Goal: Task Accomplishment & Management: Use online tool/utility

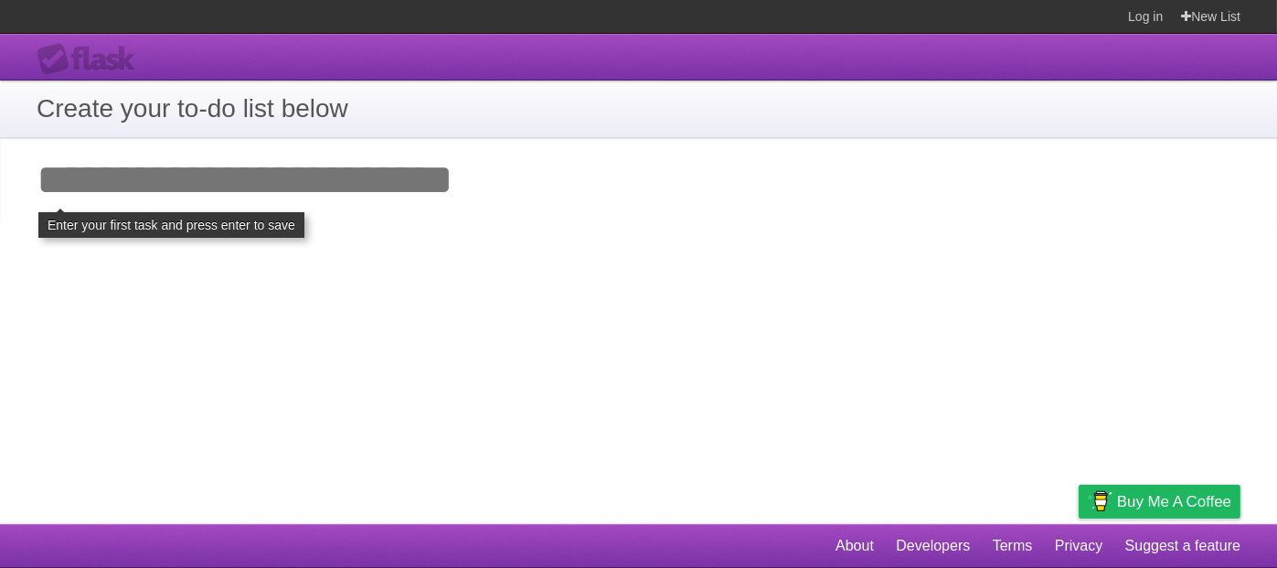
click at [455, 309] on div "**********" at bounding box center [638, 279] width 1277 height 490
